Goal: Check status

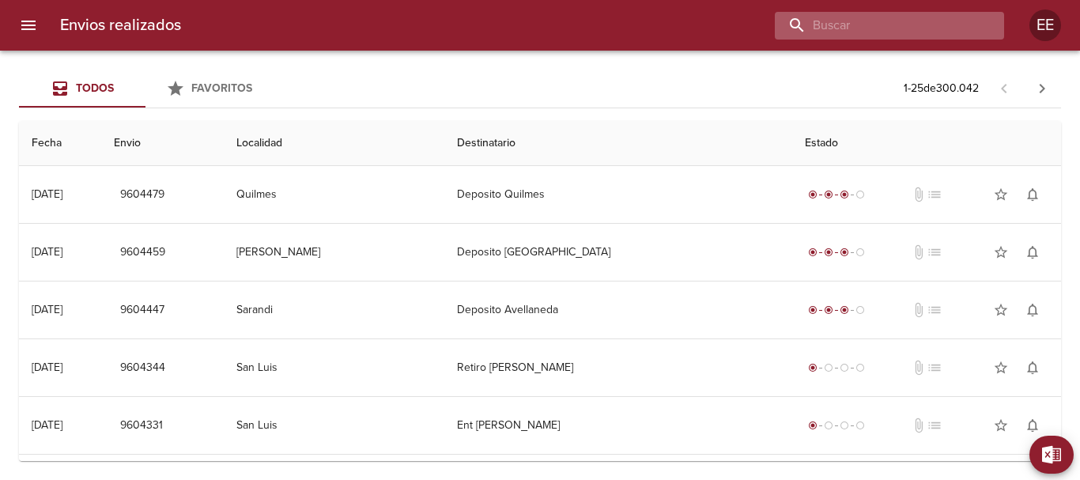
click at [929, 25] on input "buscar" at bounding box center [876, 26] width 202 height 28
paste input "[PERSON_NAME]"
type input "[PERSON_NAME]"
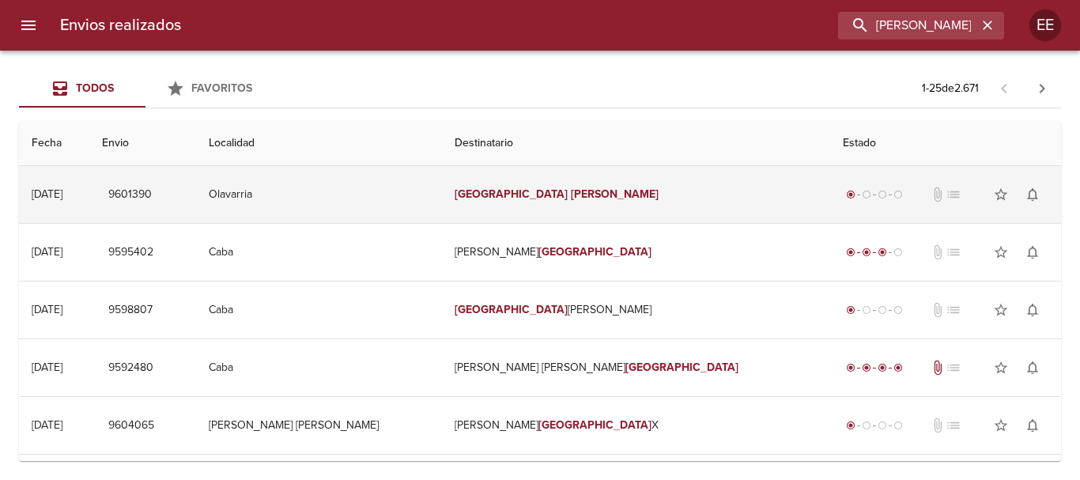
click at [637, 207] on td "[PERSON_NAME]" at bounding box center [636, 194] width 388 height 57
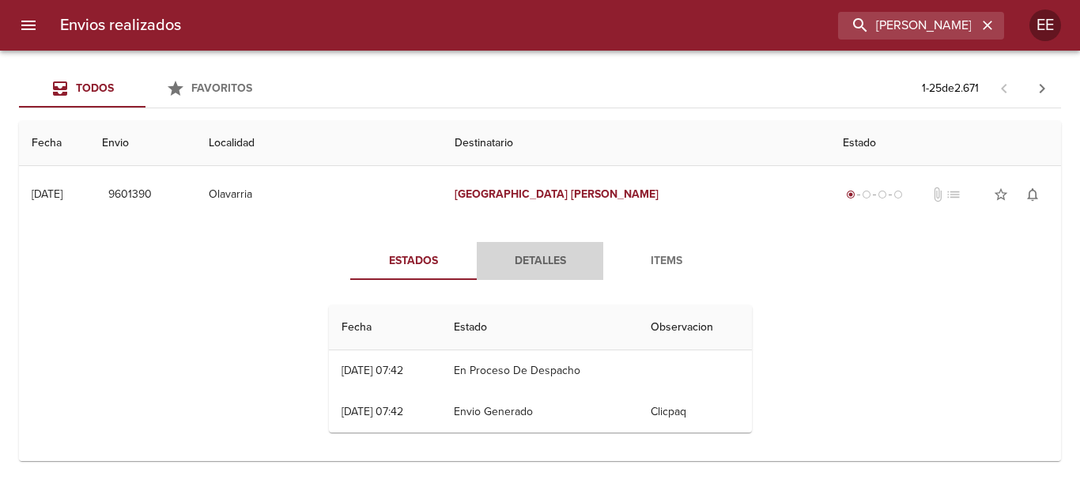
click at [565, 250] on button "Detalles" at bounding box center [540, 261] width 127 height 38
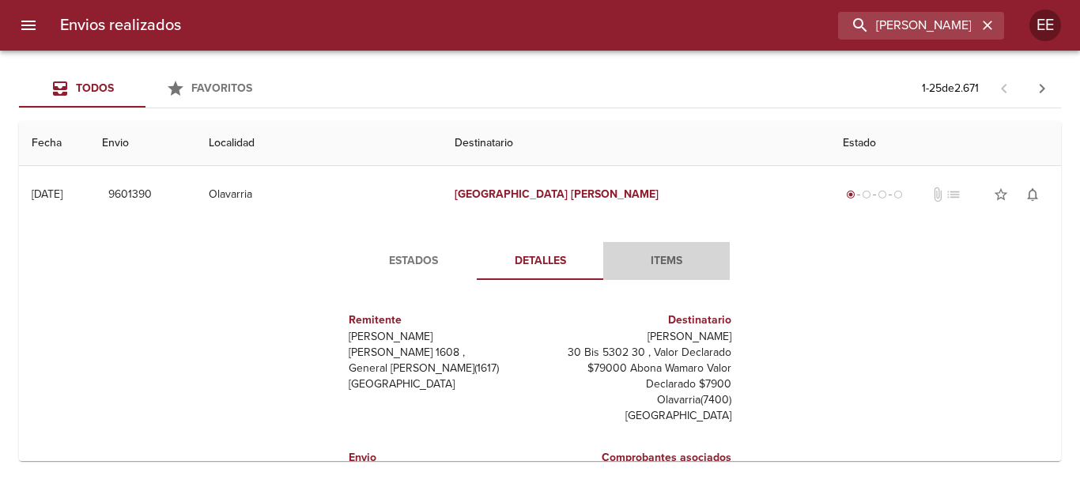
click at [652, 262] on span "Items" at bounding box center [667, 261] width 108 height 20
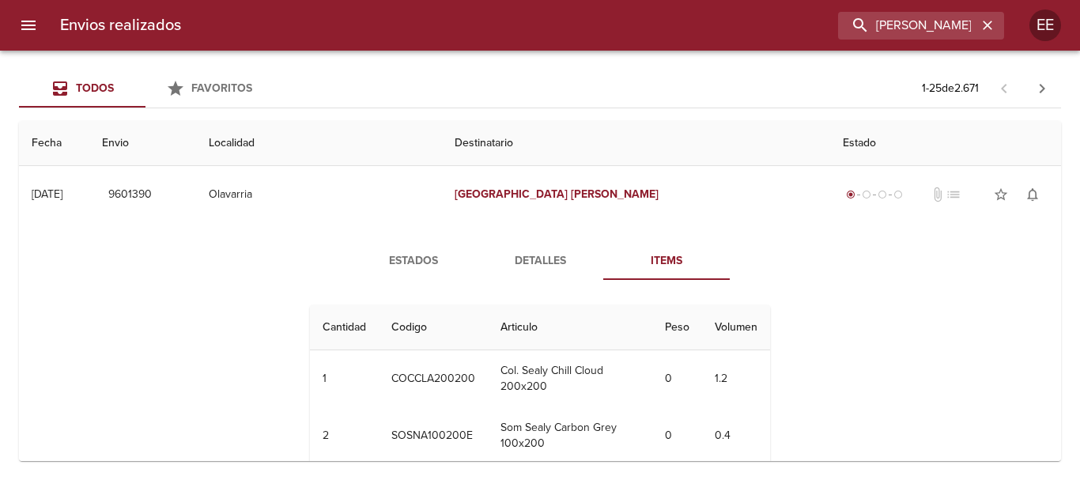
click at [547, 257] on span "Detalles" at bounding box center [540, 261] width 108 height 20
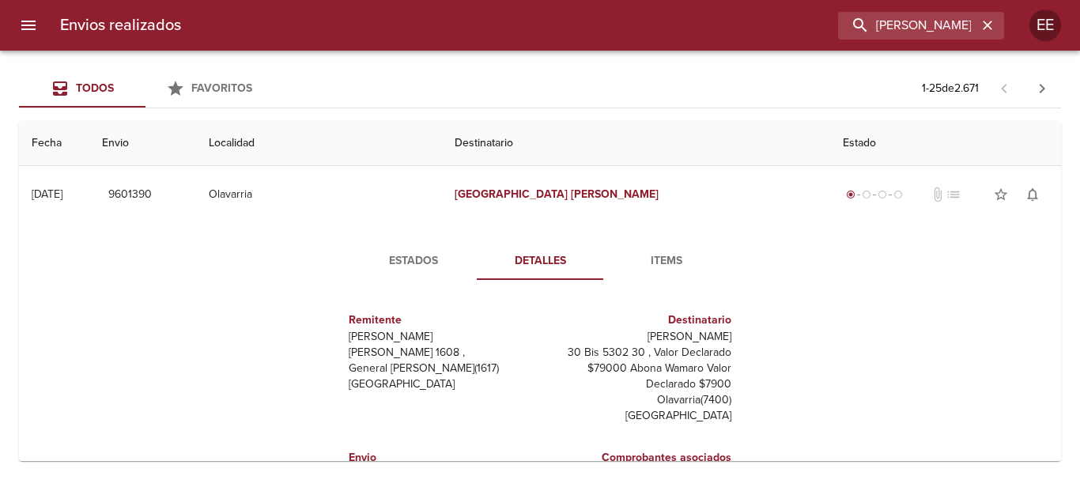
click at [403, 261] on span "Estados" at bounding box center [414, 261] width 108 height 20
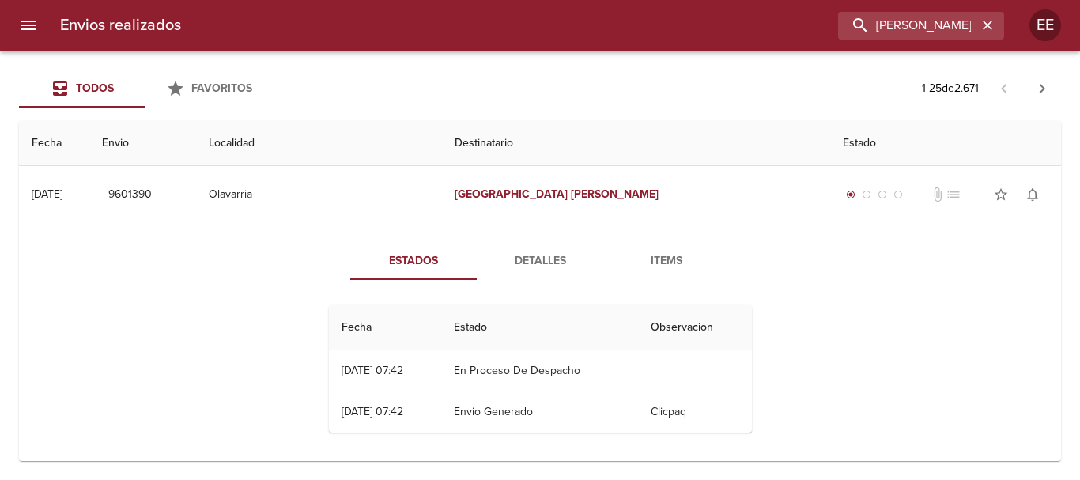
scroll to position [79, 0]
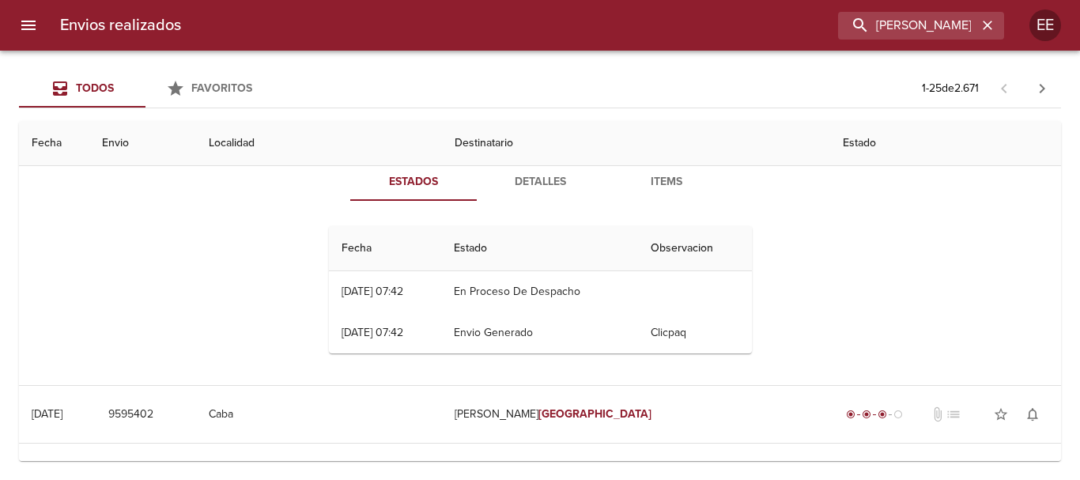
click at [535, 188] on span "Detalles" at bounding box center [540, 182] width 108 height 20
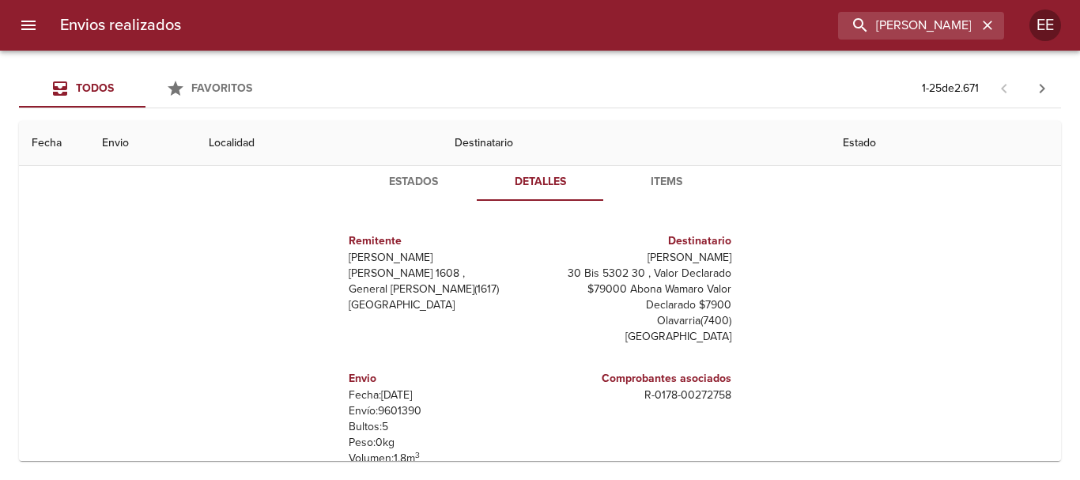
scroll to position [0, 0]
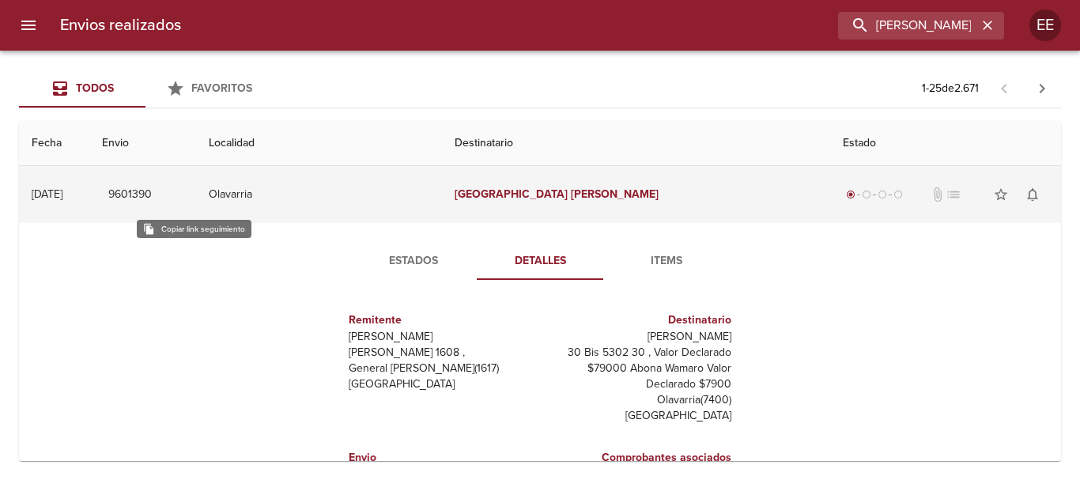
click at [152, 194] on span "9601390" at bounding box center [129, 195] width 43 height 20
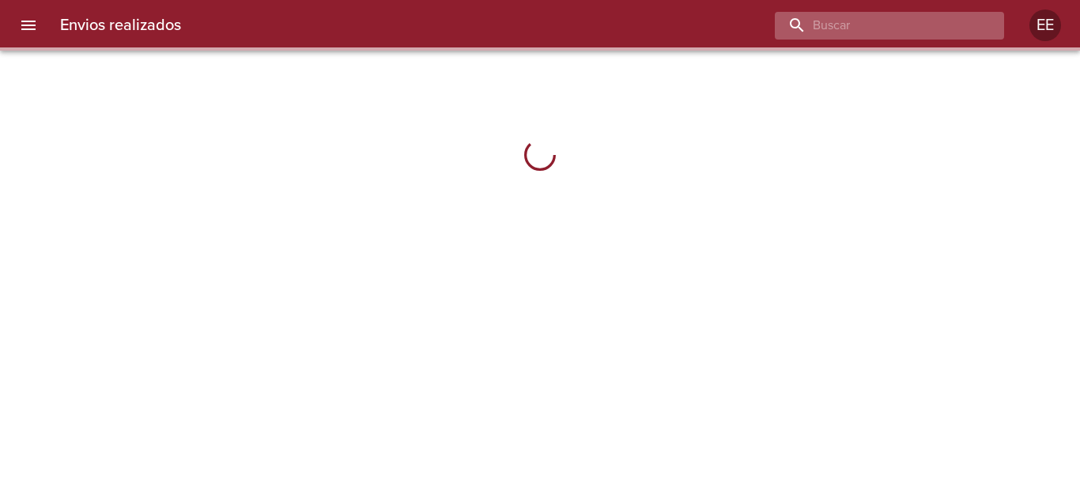
click at [893, 35] on input "buscar" at bounding box center [876, 26] width 202 height 28
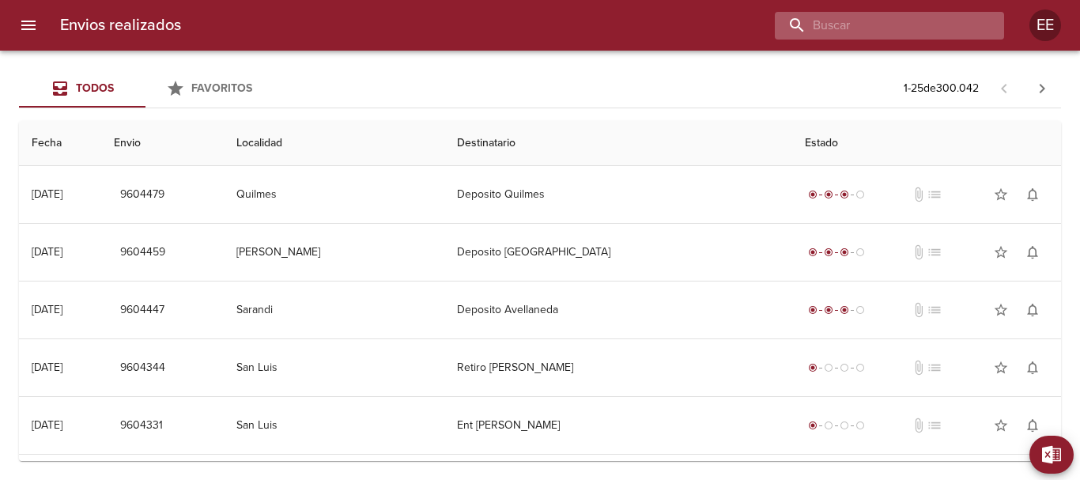
paste input "Exequie [PERSON_NAME]"
type input "Exequie [PERSON_NAME]"
